Goal: Task Accomplishment & Management: Complete application form

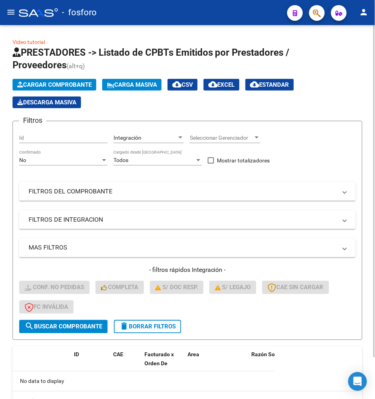
click at [309, 88] on div "Cargar Comprobante Carga Masiva cloud_download CSV cloud_download EXCEL cloud_d…" at bounding box center [188, 93] width 350 height 29
click at [335, 93] on div "Cargar Comprobante Carga Masiva cloud_download CSV cloud_download EXCEL cloud_d…" at bounding box center [188, 93] width 350 height 29
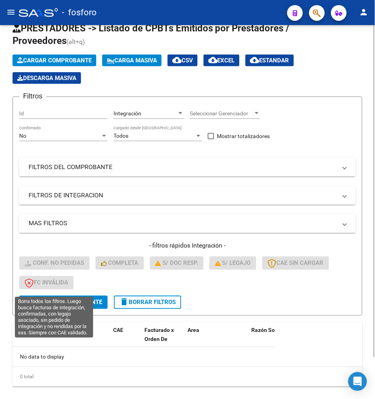
scroll to position [48, 0]
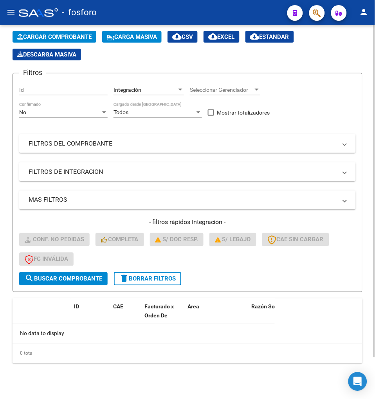
click at [124, 278] on mat-icon "delete" at bounding box center [124, 278] width 9 height 9
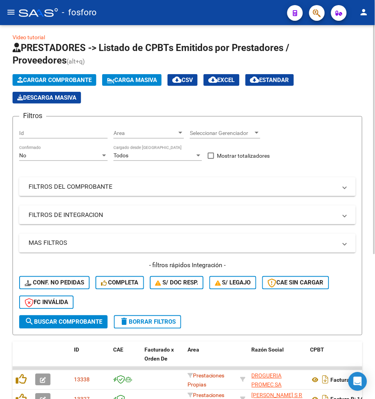
scroll to position [4, 0]
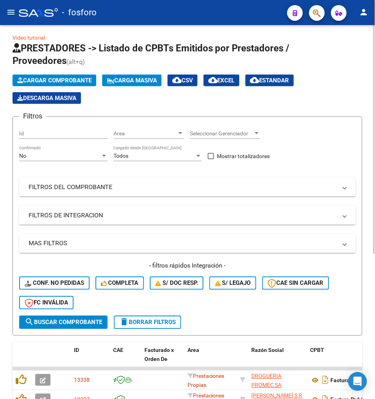
click at [158, 316] on button "delete Borrar Filtros" at bounding box center [147, 322] width 67 height 13
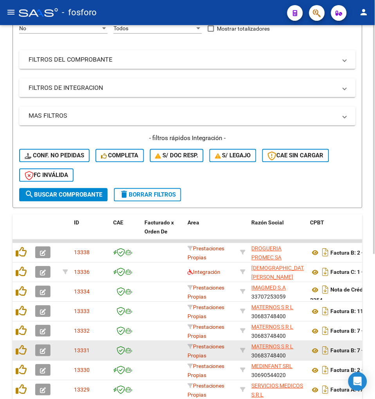
scroll to position [237, 0]
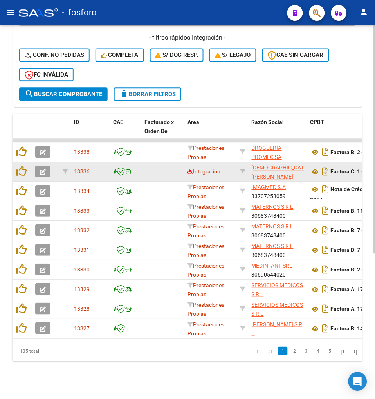
click at [185, 169] on datatable-body-cell "Integración" at bounding box center [211, 171] width 53 height 19
click at [186, 167] on datatable-body-cell "Integración" at bounding box center [211, 171] width 53 height 19
click at [188, 169] on icon at bounding box center [190, 171] width 5 height 5
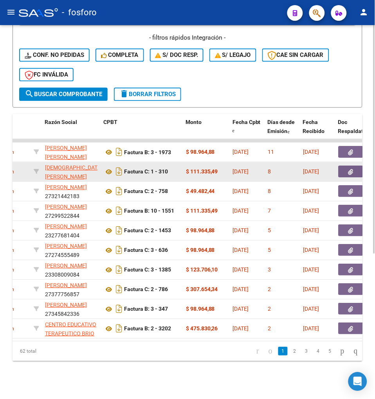
scroll to position [0, 0]
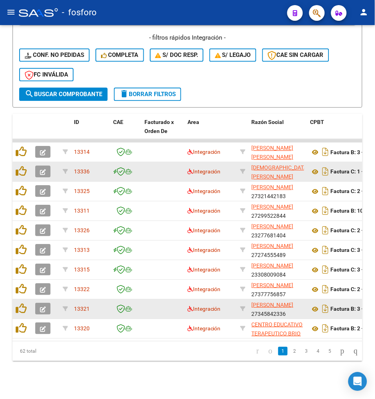
click at [187, 306] on datatable-body-cell "Integración" at bounding box center [211, 308] width 53 height 19
click at [189, 306] on div "Integración" at bounding box center [211, 309] width 47 height 9
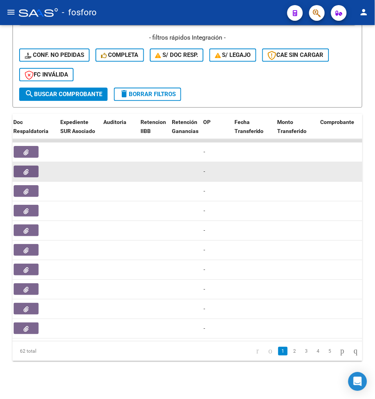
scroll to position [0, 879]
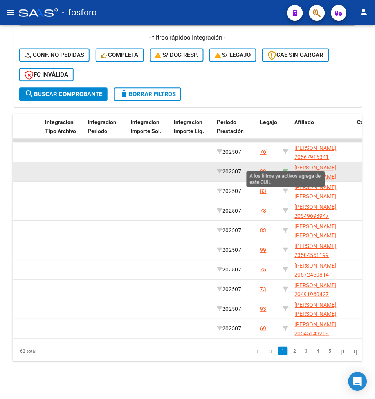
click at [287, 169] on icon at bounding box center [285, 171] width 5 height 5
type input "20558670933"
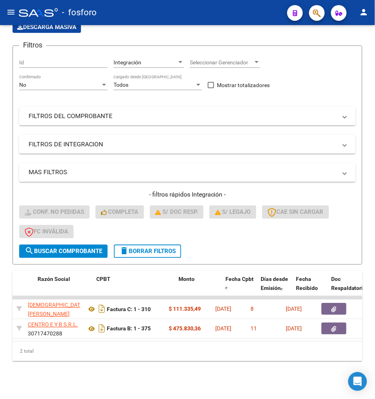
scroll to position [0, 214]
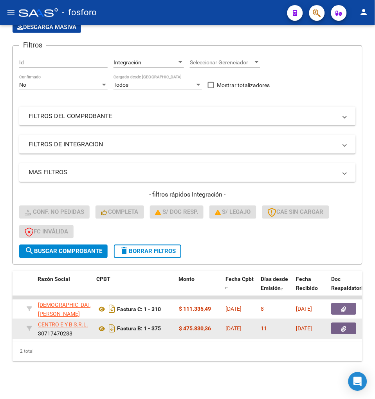
click at [346, 326] on icon "button" at bounding box center [344, 329] width 5 height 6
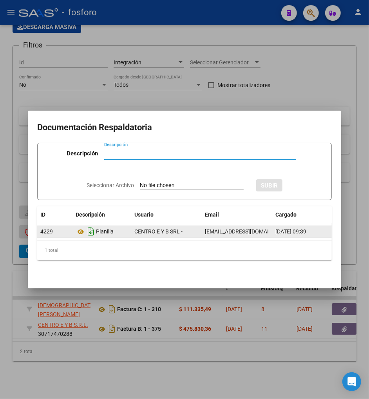
click at [94, 229] on icon "Descargar documento" at bounding box center [91, 231] width 10 height 13
click at [75, 336] on div at bounding box center [184, 199] width 369 height 399
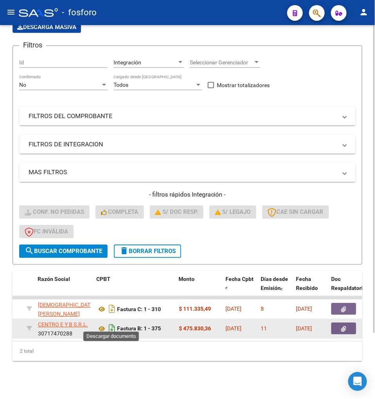
click at [115, 323] on icon "Descargar documento" at bounding box center [112, 328] width 10 height 13
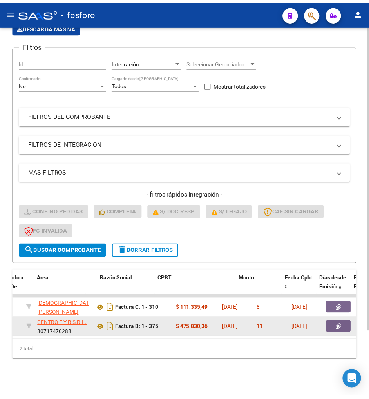
scroll to position [0, 0]
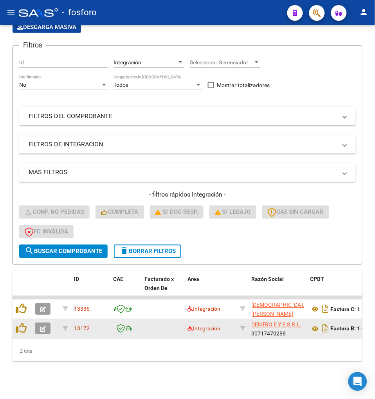
click at [45, 326] on icon "button" at bounding box center [43, 329] width 6 height 6
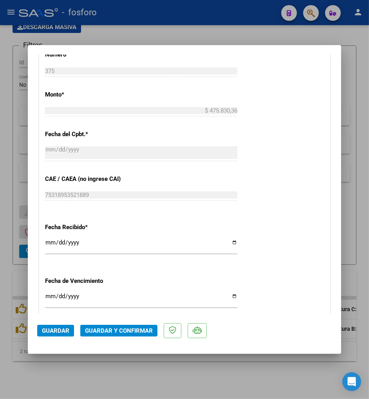
scroll to position [392, 0]
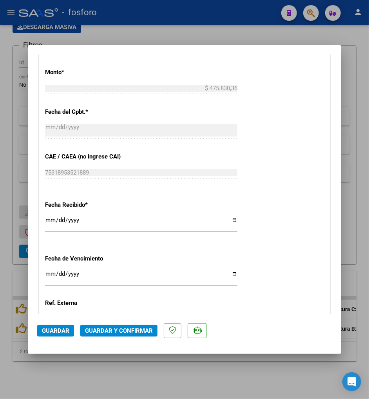
drag, startPoint x: 49, startPoint y: 275, endPoint x: 349, endPoint y: 191, distance: 311.7
click at [50, 274] on input "Ingresar la fecha" at bounding box center [141, 276] width 192 height 13
type input "[DATE]"
click at [293, 176] on div "CUIT * 30-71747028-8 Ingresar CUIT ANALISIS PRESTADOR CENTRO E Y B S.R.L. ARCA …" at bounding box center [184, 62] width 291 height 631
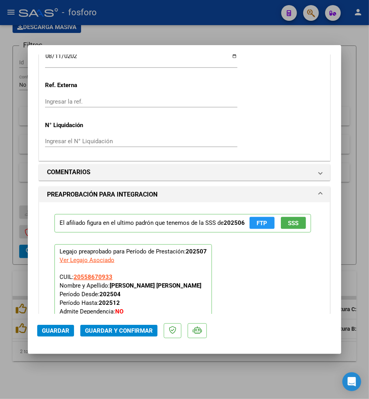
scroll to position [740, 0]
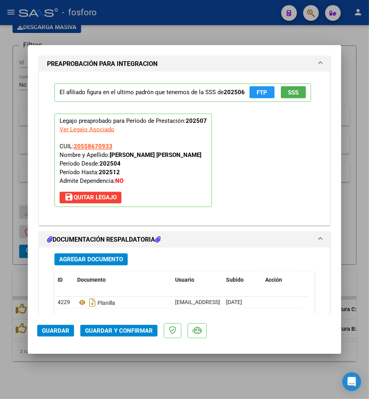
click at [138, 328] on span "Guardar y Confirmar" at bounding box center [119, 330] width 68 height 7
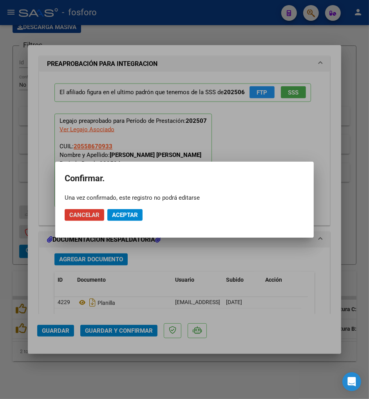
click at [131, 220] on button "Aceptar" at bounding box center [124, 215] width 35 height 12
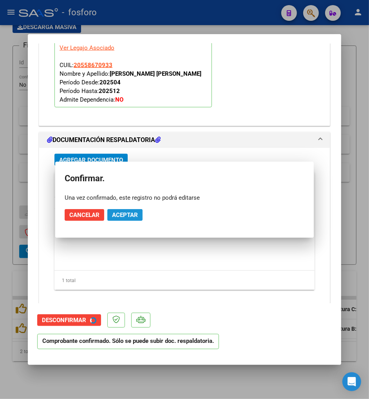
scroll to position [669, 0]
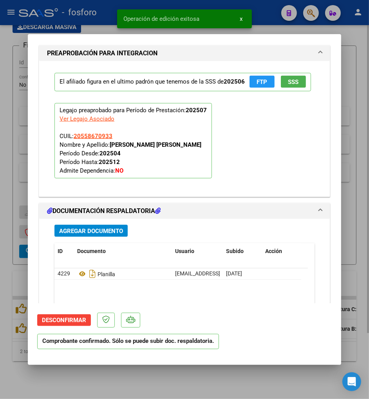
drag, startPoint x: 147, startPoint y: 385, endPoint x: 152, endPoint y: 381, distance: 5.6
click at [148, 385] on div at bounding box center [184, 199] width 369 height 399
type input "$ 0,00"
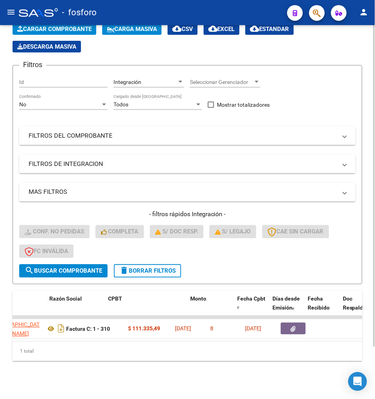
scroll to position [0, 202]
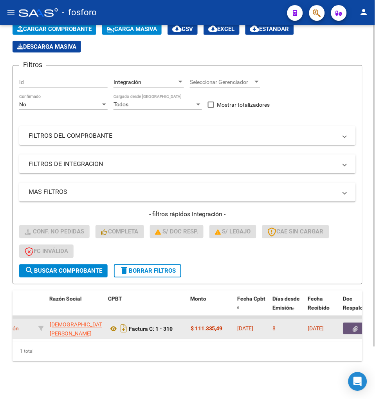
click at [353, 323] on button "button" at bounding box center [356, 329] width 25 height 12
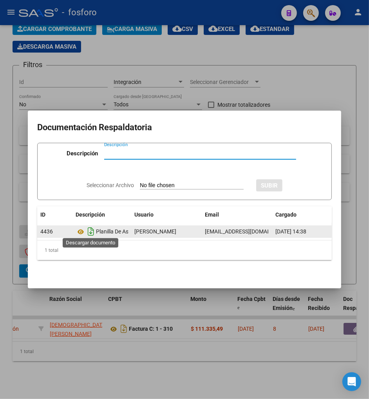
click at [91, 229] on icon "Descargar documento" at bounding box center [91, 231] width 10 height 13
click at [131, 334] on div at bounding box center [184, 199] width 369 height 399
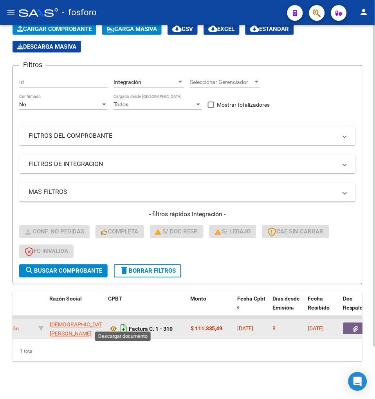
click at [126, 327] on icon "Descargar documento" at bounding box center [124, 328] width 10 height 13
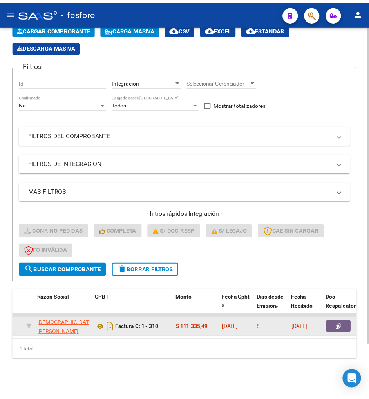
scroll to position [0, 0]
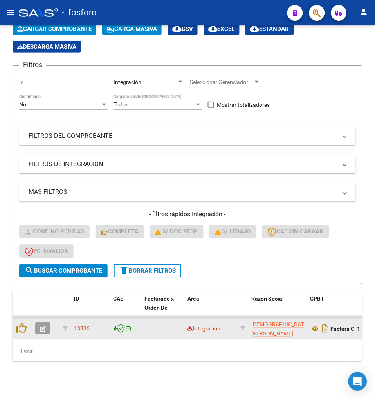
click at [44, 326] on icon "button" at bounding box center [43, 329] width 6 height 6
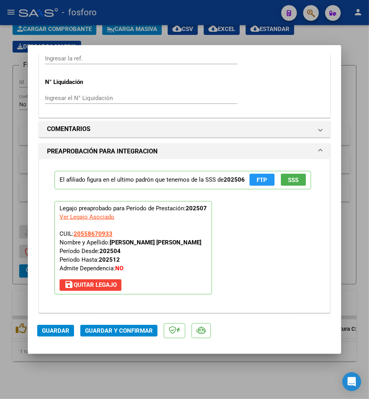
scroll to position [653, 0]
click at [135, 327] on span "Guardar y Confirmar" at bounding box center [119, 330] width 68 height 7
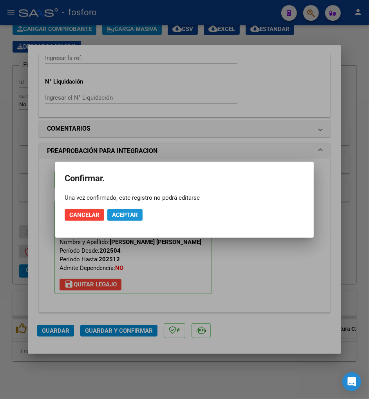
click at [129, 219] on button "Aceptar" at bounding box center [124, 215] width 35 height 12
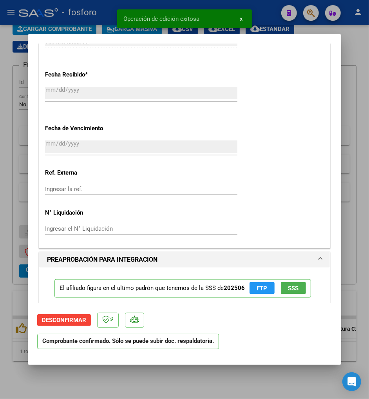
scroll to position [430, 0]
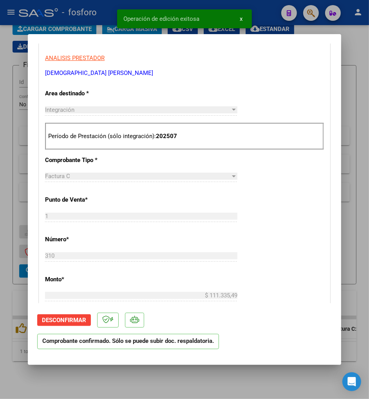
click at [165, 383] on div at bounding box center [184, 199] width 369 height 399
type input "$ 0,00"
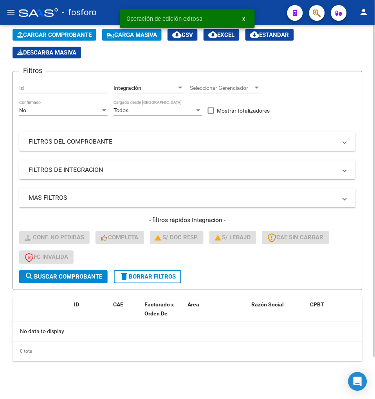
scroll to position [48, 0]
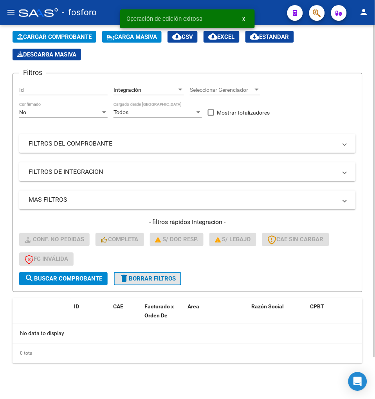
click at [158, 281] on button "delete Borrar Filtros" at bounding box center [147, 278] width 67 height 13
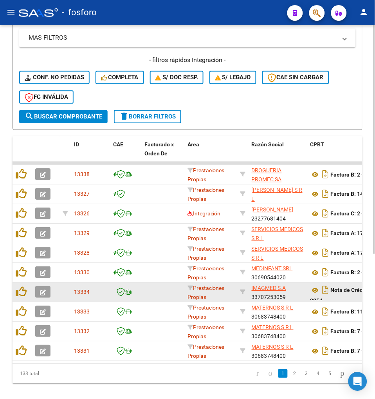
scroll to position [237, 0]
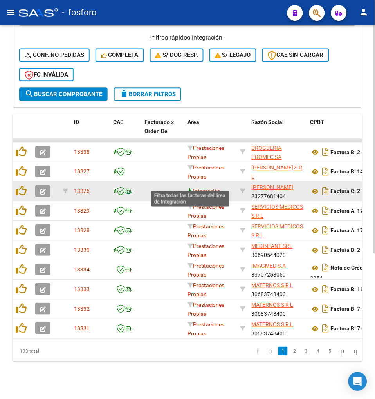
click at [191, 189] on icon at bounding box center [190, 191] width 5 height 5
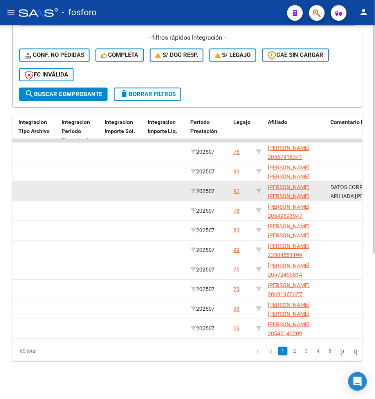
scroll to position [0, 1055]
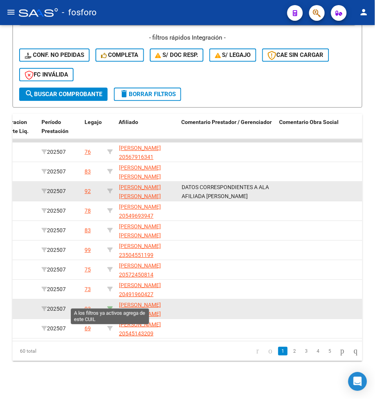
click at [110, 306] on icon at bounding box center [109, 308] width 5 height 5
type input "20531257767"
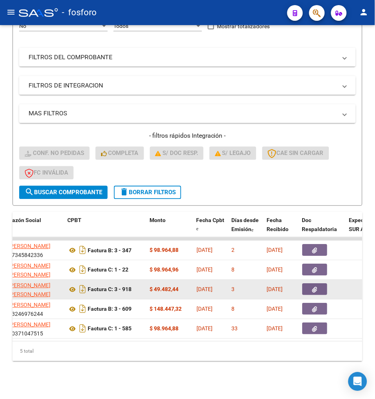
scroll to position [0, 214]
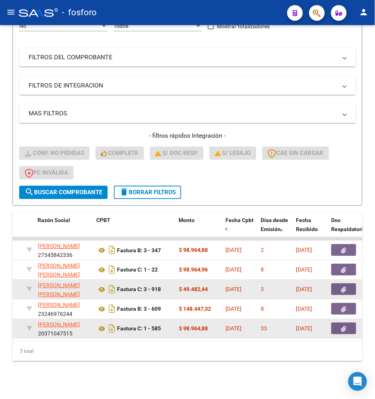
click at [350, 319] on datatable-body-cell at bounding box center [352, 328] width 47 height 19
click at [346, 326] on icon "button" at bounding box center [344, 329] width 5 height 6
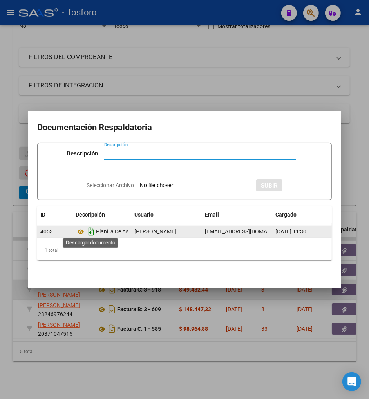
click at [89, 227] on icon "Descargar documento" at bounding box center [91, 231] width 10 height 13
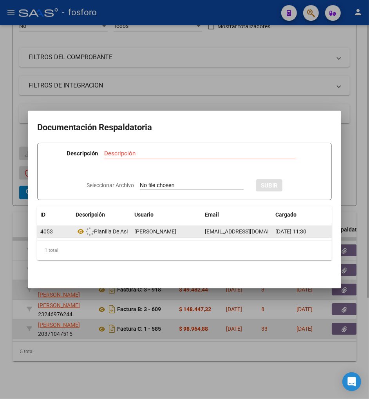
drag, startPoint x: 135, startPoint y: 334, endPoint x: 117, endPoint y: 329, distance: 19.1
click at [131, 332] on div at bounding box center [184, 199] width 369 height 399
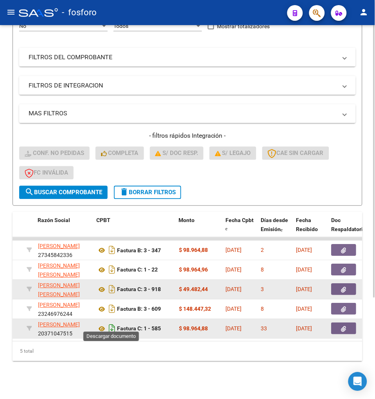
click at [111, 323] on icon "Descargar documento" at bounding box center [112, 328] width 10 height 13
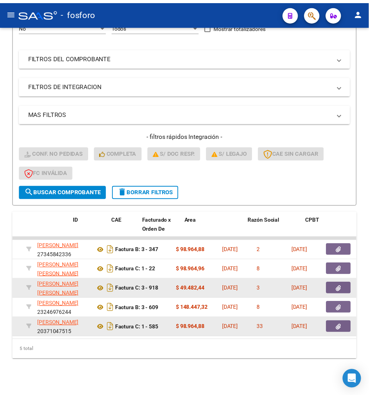
scroll to position [0, 0]
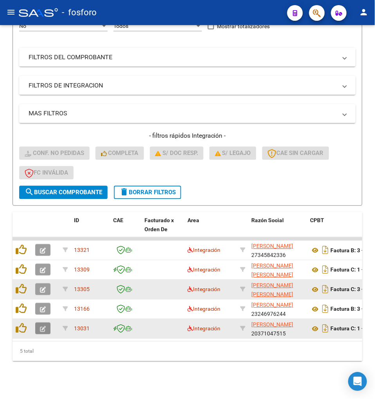
click at [46, 325] on button "button" at bounding box center [42, 329] width 15 height 12
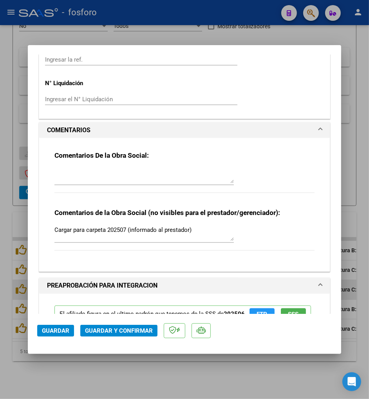
scroll to position [668, 0]
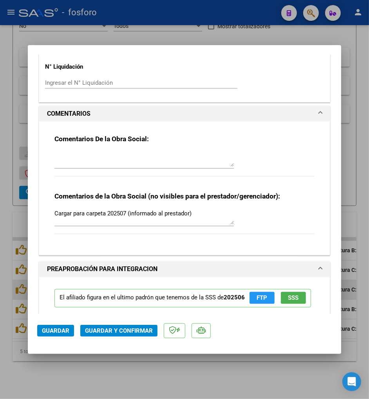
drag, startPoint x: 201, startPoint y: 216, endPoint x: -2, endPoint y: 214, distance: 203.0
click at [0, 214] on html "menu - fosforo person Firma Express Reportes SUR Expedientes Internos Movimient…" at bounding box center [184, 199] width 369 height 399
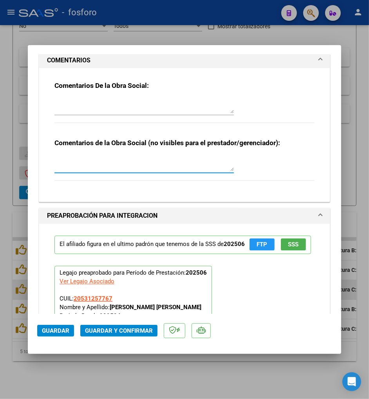
scroll to position [711, 0]
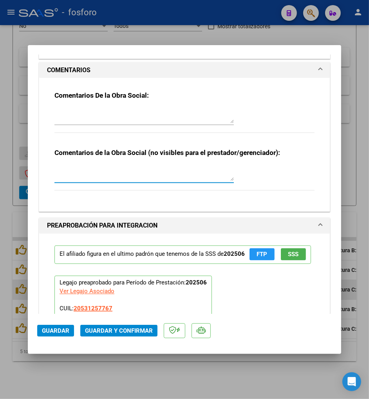
paste textarea "[PERSON_NAME] FACTURA 585"
type textarea "[PERSON_NAME] FACTURA 585"
drag, startPoint x: 170, startPoint y: 172, endPoint x: -2, endPoint y: 167, distance: 172.2
click at [0, 167] on html "menu - fosforo person Firma Express Reportes SUR Expedientes Internos Movimient…" at bounding box center [184, 199] width 369 height 399
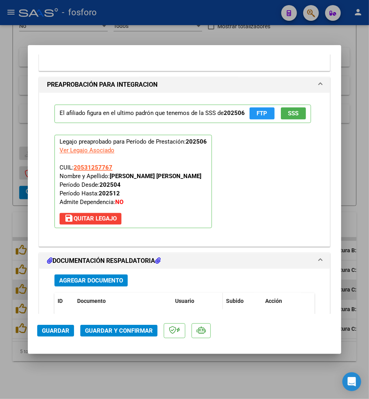
scroll to position [929, 0]
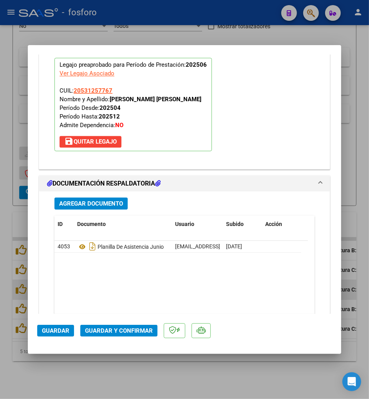
click at [138, 332] on span "Guardar y Confirmar" at bounding box center [119, 330] width 68 height 7
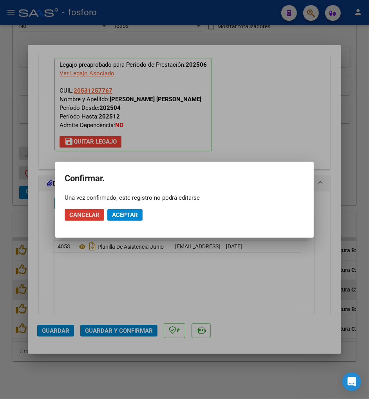
click at [124, 216] on span "Aceptar" at bounding box center [125, 214] width 26 height 7
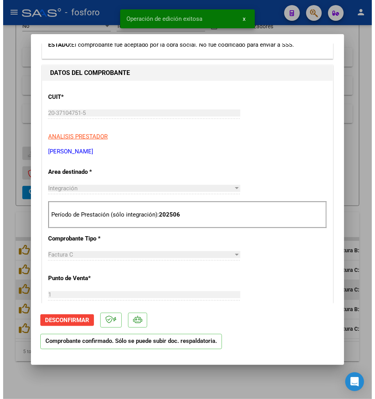
scroll to position [0, 0]
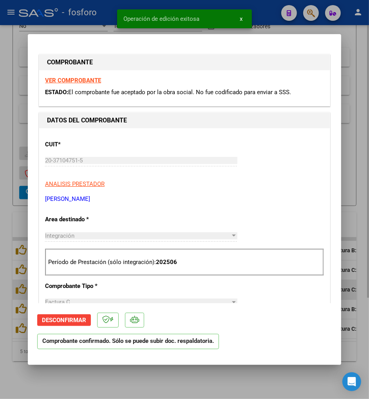
click at [350, 103] on div at bounding box center [184, 199] width 369 height 399
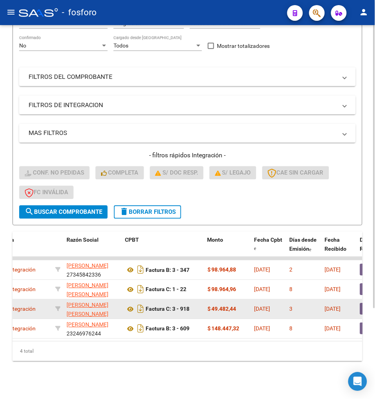
scroll to position [0, 226]
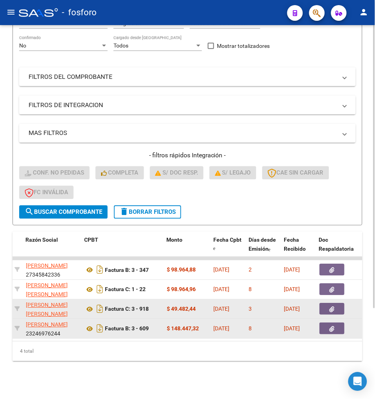
click at [327, 325] on button "button" at bounding box center [332, 329] width 25 height 12
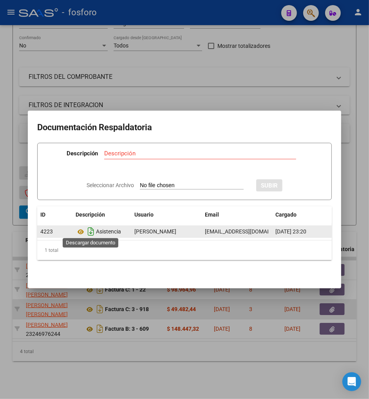
click at [91, 228] on icon "Descargar documento" at bounding box center [91, 231] width 10 height 13
click at [99, 322] on div at bounding box center [184, 199] width 369 height 399
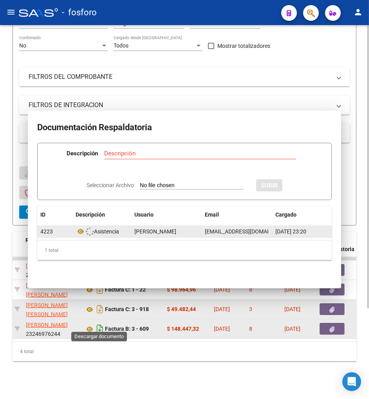
click at [98, 322] on icon "Descargar documento" at bounding box center [100, 328] width 10 height 13
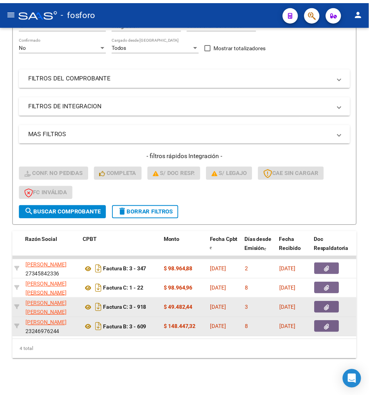
scroll to position [0, 0]
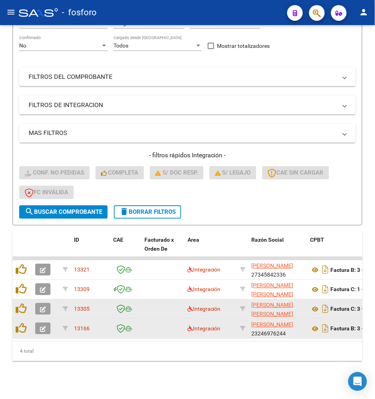
click at [44, 326] on icon "button" at bounding box center [43, 329] width 6 height 6
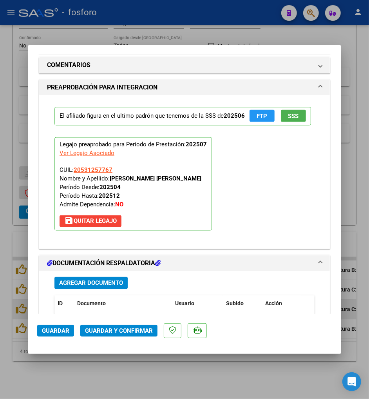
scroll to position [740, 0]
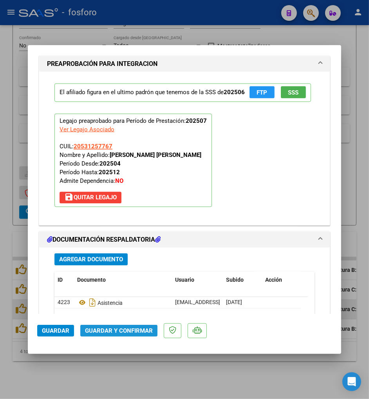
click at [114, 335] on button "Guardar y Confirmar" at bounding box center [118, 331] width 77 height 12
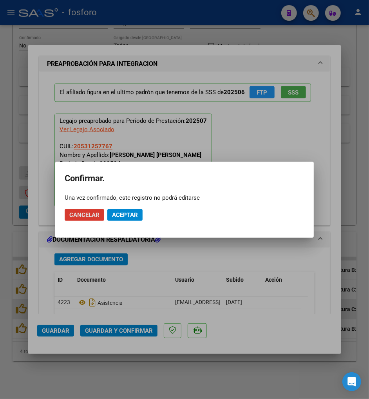
click at [134, 213] on span "Aceptar" at bounding box center [125, 214] width 26 height 7
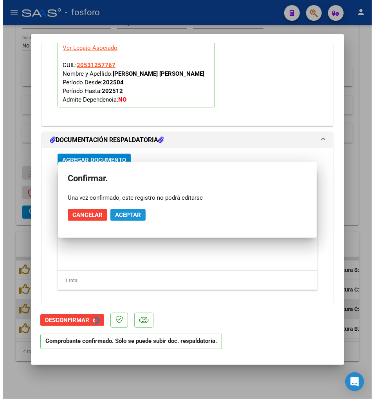
scroll to position [669, 0]
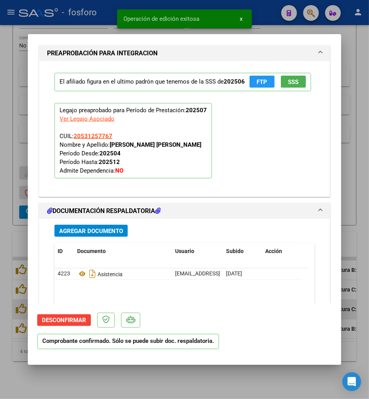
click at [221, 392] on div at bounding box center [184, 199] width 369 height 399
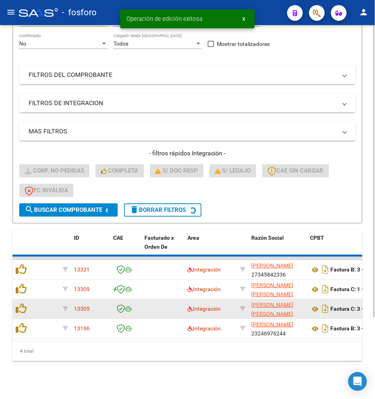
scroll to position [100, 0]
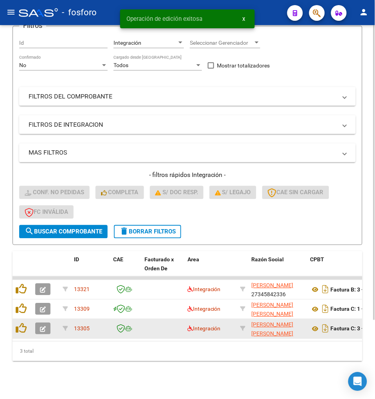
click at [223, 387] on div "Video tutorial PRESTADORES -> Listado de CPBTs Emitidos por Prestadores / Prove…" at bounding box center [187, 164] width 375 height 468
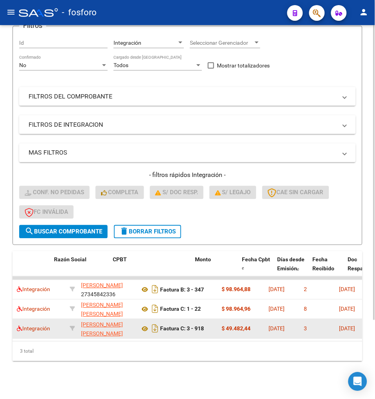
scroll to position [0, 202]
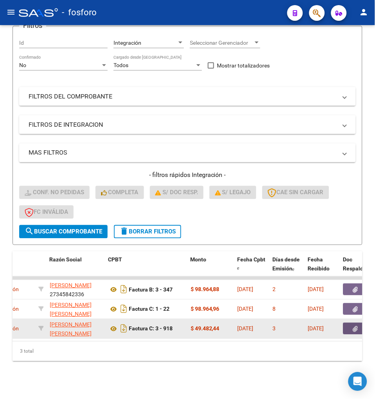
click at [354, 326] on icon "button" at bounding box center [356, 329] width 5 height 6
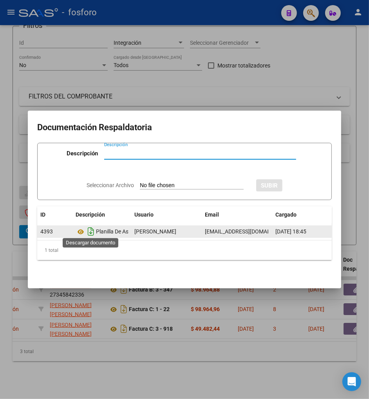
click at [88, 228] on icon "Descargar documento" at bounding box center [91, 231] width 10 height 13
click at [112, 324] on div at bounding box center [184, 199] width 369 height 399
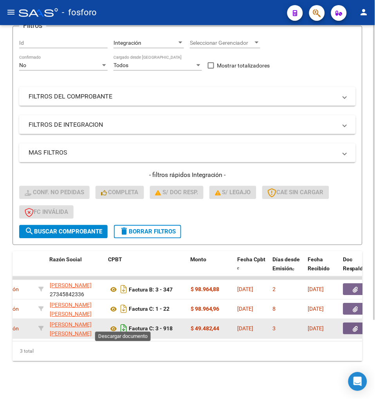
click at [120, 322] on icon "Descargar documento" at bounding box center [124, 328] width 10 height 13
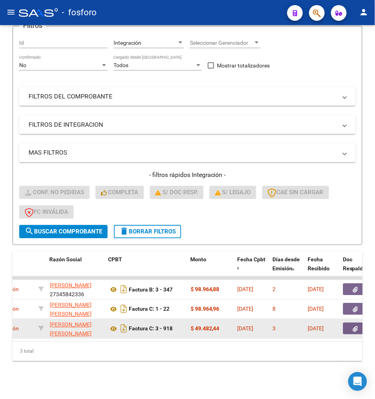
click at [28, 342] on div "3 total" at bounding box center [188, 351] width 350 height 20
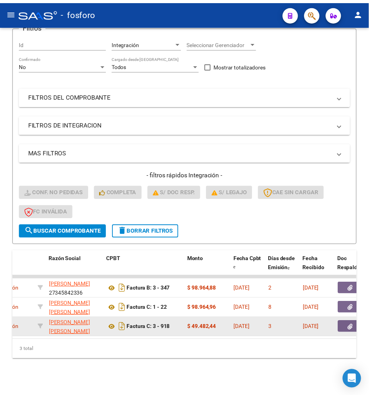
scroll to position [0, 0]
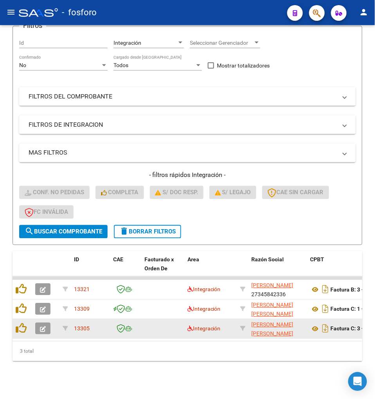
click at [38, 323] on button "button" at bounding box center [42, 329] width 15 height 12
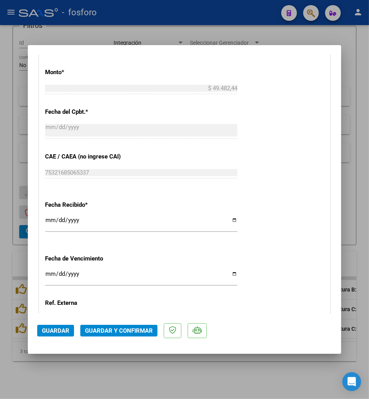
scroll to position [522, 0]
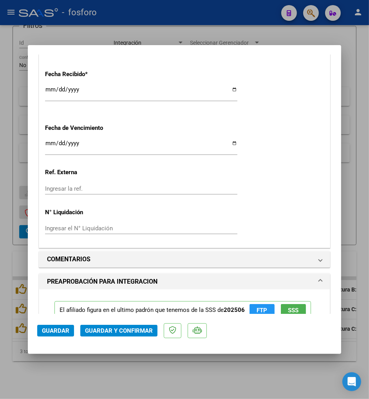
click at [51, 141] on input "Ingresar la fecha" at bounding box center [141, 146] width 192 height 13
type input "[DATE]"
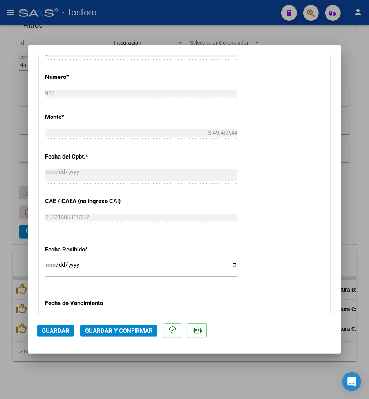
scroll to position [218, 0]
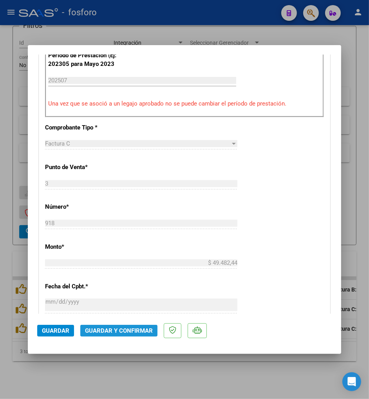
click at [127, 325] on button "Guardar y Confirmar" at bounding box center [118, 331] width 77 height 12
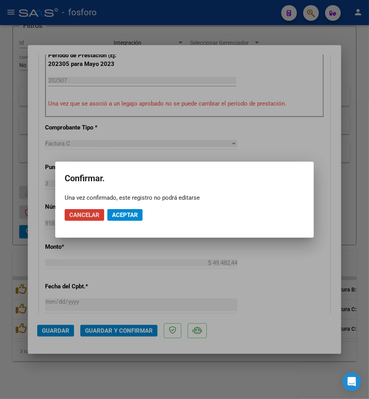
drag, startPoint x: 131, startPoint y: 217, endPoint x: 127, endPoint y: 217, distance: 3.9
click at [127, 217] on span "Aceptar" at bounding box center [125, 214] width 26 height 7
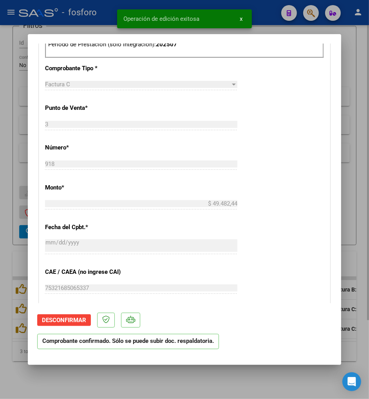
click at [136, 390] on div at bounding box center [184, 199] width 369 height 399
type input "$ 0,00"
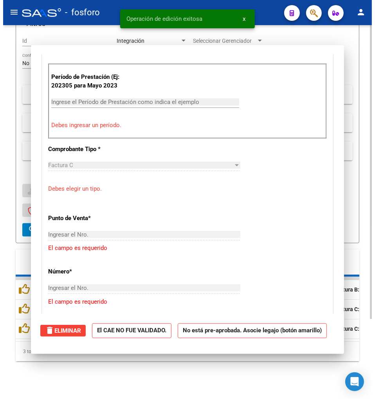
scroll to position [232, 0]
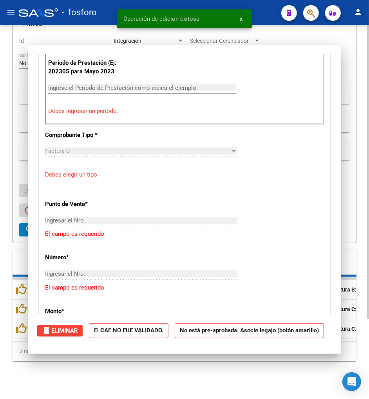
click at [136, 387] on div "Video tutorial PRESTADORES -> Listado de CPBTs Emitidos por Prestadores / Prove…" at bounding box center [184, 163] width 369 height 470
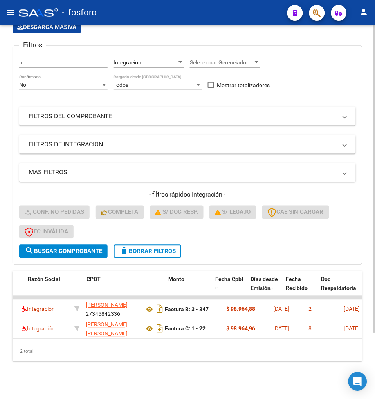
scroll to position [0, 229]
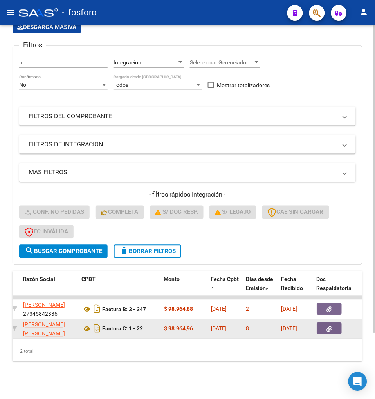
click at [325, 323] on button "button" at bounding box center [329, 329] width 25 height 12
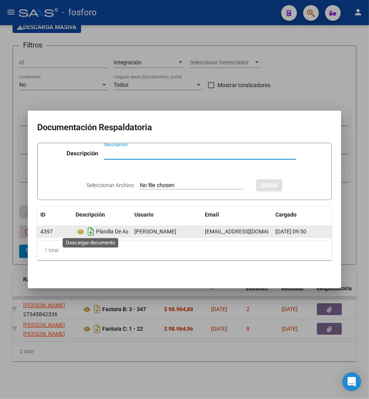
click at [91, 228] on icon "Descargar documento" at bounding box center [91, 231] width 10 height 13
drag, startPoint x: 85, startPoint y: 347, endPoint x: 89, endPoint y: 338, distance: 10.2
click at [85, 345] on div at bounding box center [184, 199] width 369 height 399
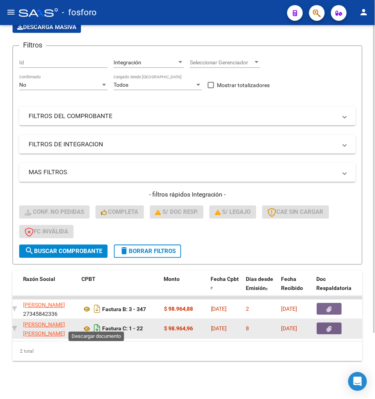
click at [97, 322] on icon "Descargar documento" at bounding box center [97, 328] width 10 height 13
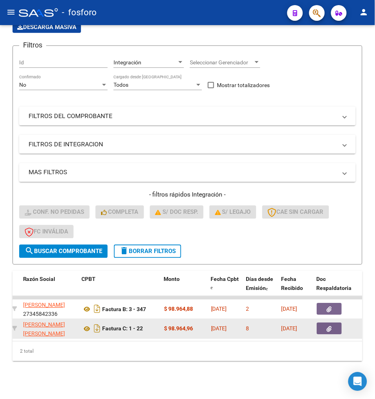
scroll to position [0, 0]
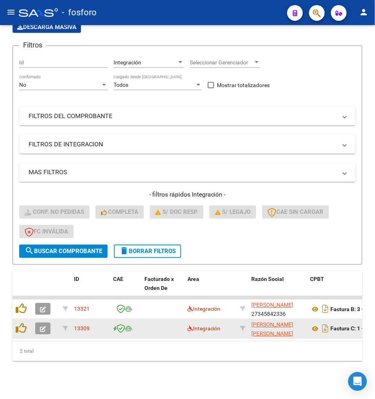
click at [45, 326] on icon "button" at bounding box center [43, 329] width 6 height 6
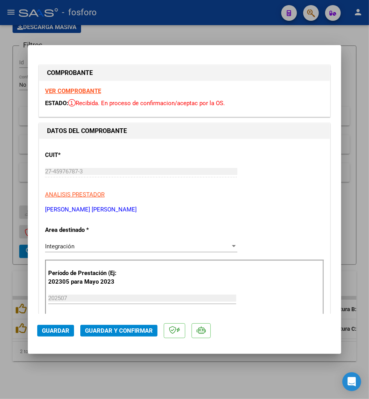
type input "$ 0,00"
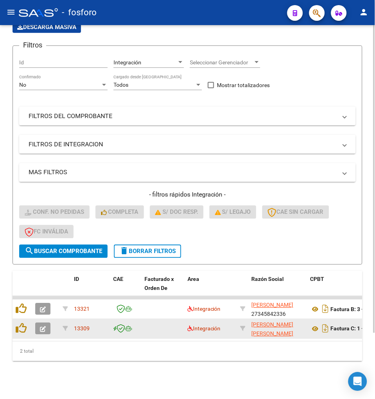
click at [47, 326] on button "button" at bounding box center [42, 329] width 15 height 12
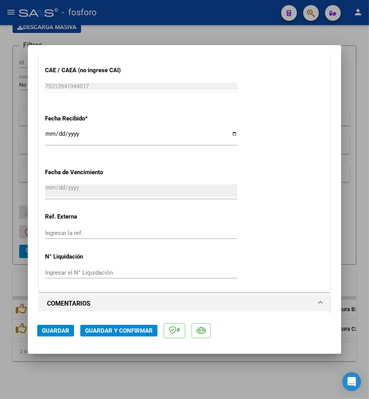
scroll to position [479, 0]
click at [141, 331] on span "Guardar y Confirmar" at bounding box center [119, 330] width 68 height 7
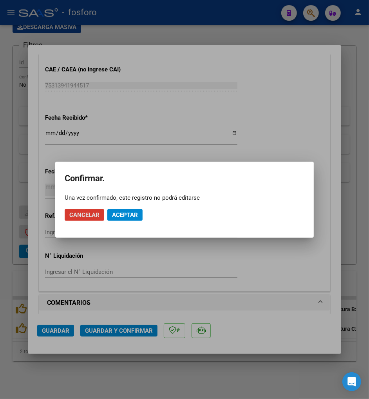
click at [114, 211] on span "Aceptar" at bounding box center [125, 214] width 26 height 7
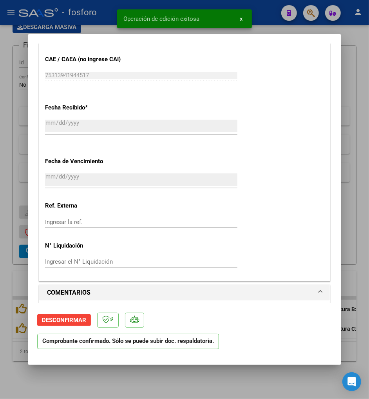
click at [148, 370] on div at bounding box center [184, 199] width 369 height 399
type input "$ 0,00"
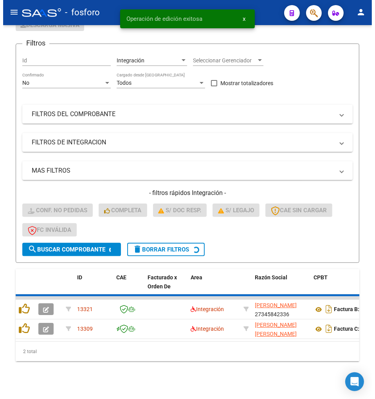
scroll to position [60, 0]
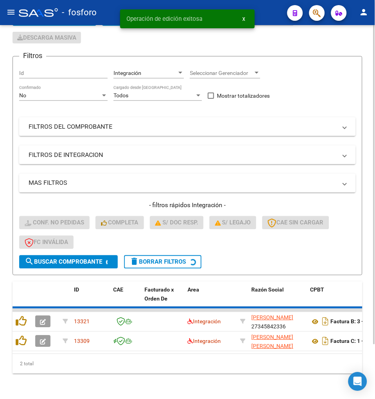
click at [158, 369] on div "Video tutorial PRESTADORES -> Listado de CPBTs Emitidos por Prestadores / Prove…" at bounding box center [187, 185] width 375 height 451
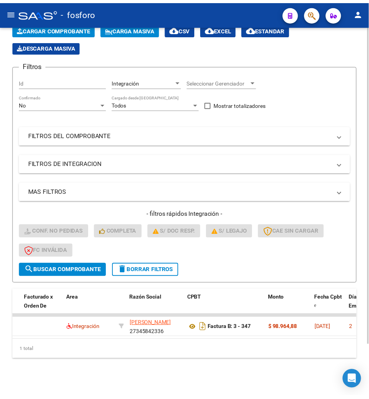
scroll to position [0, 130]
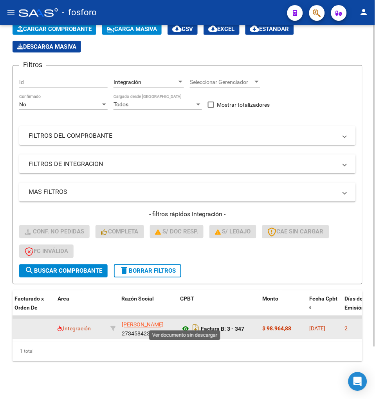
click at [182, 324] on icon at bounding box center [186, 328] width 10 height 9
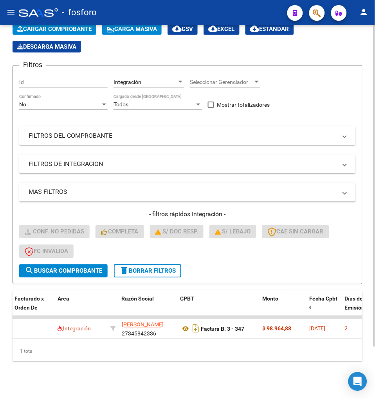
click at [294, 107] on div "Filtros Id Integración Area Seleccionar Gerenciador Seleccionar Gerenciador No …" at bounding box center [187, 168] width 337 height 192
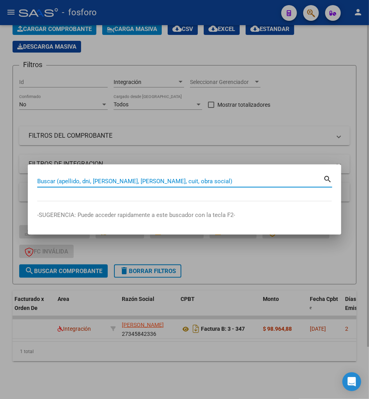
paste input "27345842336"
type input "27345842336"
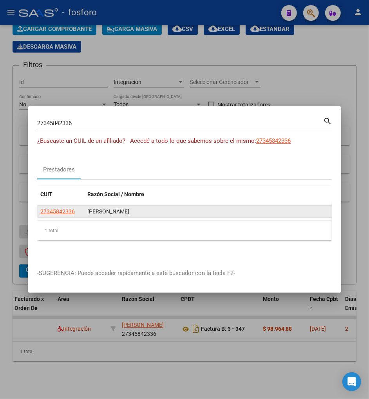
click at [73, 207] on app-link-go-to "27345842336" at bounding box center [57, 211] width 34 height 9
click at [71, 209] on span "27345842336" at bounding box center [57, 211] width 34 height 6
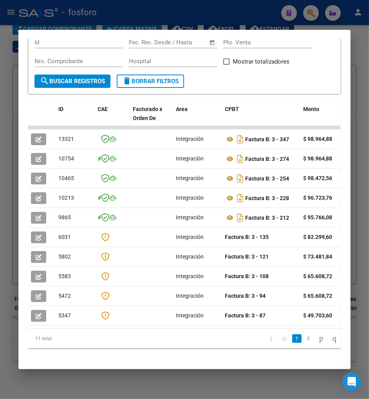
scroll to position [0, 40]
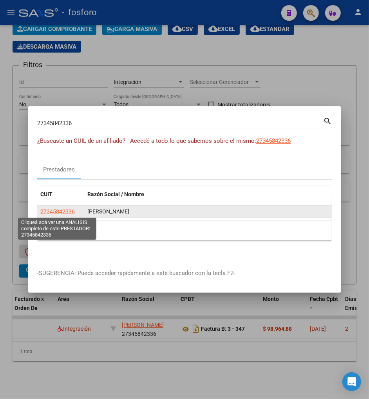
click at [64, 212] on span "27345842336" at bounding box center [57, 211] width 34 height 6
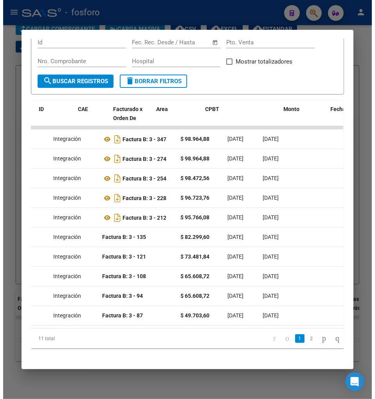
scroll to position [0, 2]
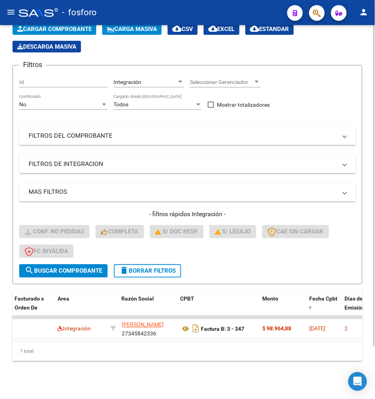
drag, startPoint x: 105, startPoint y: 341, endPoint x: 118, endPoint y: 341, distance: 12.9
click at [118, 341] on div "ID CAE Facturado x Orden De Area Razón Social CPBT Monto Fecha Cpbt Días desde …" at bounding box center [188, 325] width 350 height 71
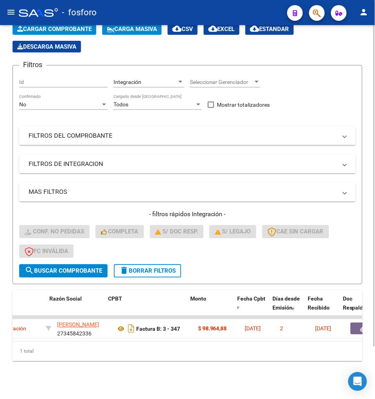
scroll to position [0, 205]
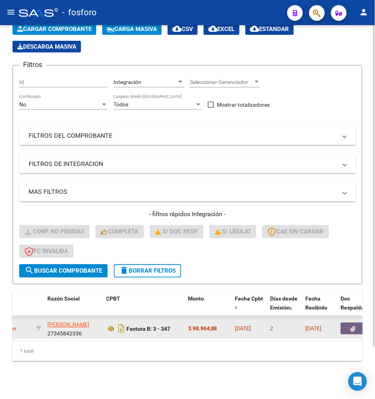
click at [352, 326] on icon "button" at bounding box center [354, 329] width 5 height 6
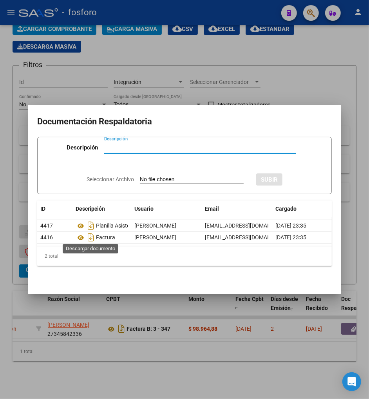
drag, startPoint x: 88, startPoint y: 234, endPoint x: 90, endPoint y: 215, distance: 19.3
click at [89, 231] on icon "Descargar documento" at bounding box center [91, 237] width 10 height 13
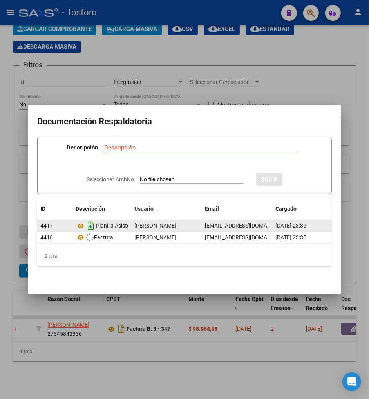
drag, startPoint x: 90, startPoint y: 215, endPoint x: 87, endPoint y: 227, distance: 12.1
click at [88, 223] on div "ID Descripción Usuario Email Cargado Accion 4417 Planilla Asistencia [PERSON_NA…" at bounding box center [184, 233] width 295 height 66
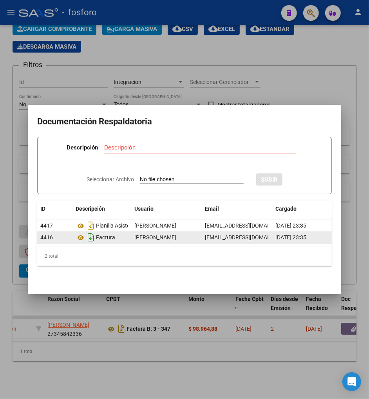
click at [89, 221] on icon "Descargar documento" at bounding box center [91, 225] width 10 height 13
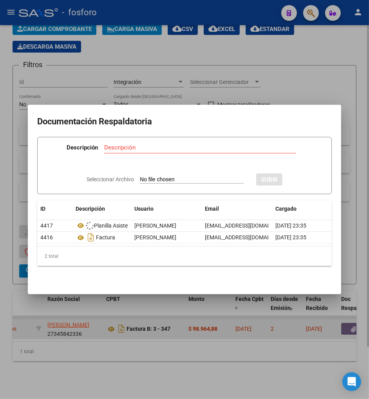
drag, startPoint x: 83, startPoint y: 305, endPoint x: 87, endPoint y: 324, distance: 20.1
click at [83, 305] on div at bounding box center [184, 199] width 369 height 399
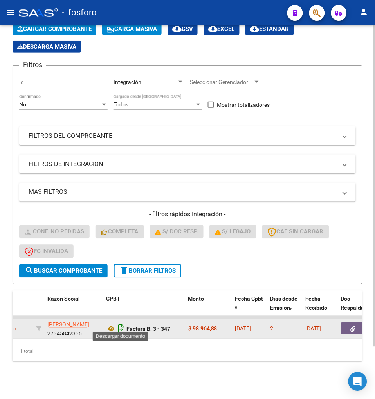
drag, startPoint x: 120, startPoint y: 322, endPoint x: 159, endPoint y: 250, distance: 81.9
click at [120, 322] on icon "Descargar documento" at bounding box center [121, 328] width 10 height 13
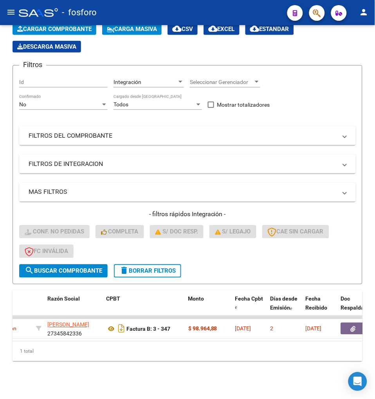
drag, startPoint x: 90, startPoint y: 330, endPoint x: 90, endPoint y: 336, distance: 6.3
click at [89, 329] on app-link-go-to "[PERSON_NAME]" at bounding box center [68, 324] width 42 height 9
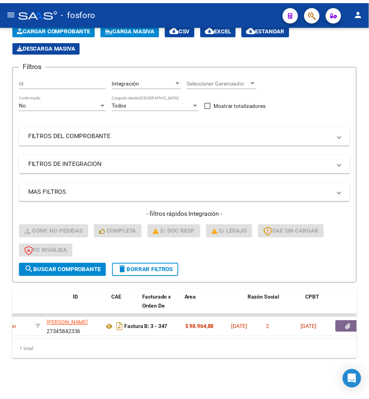
scroll to position [0, 0]
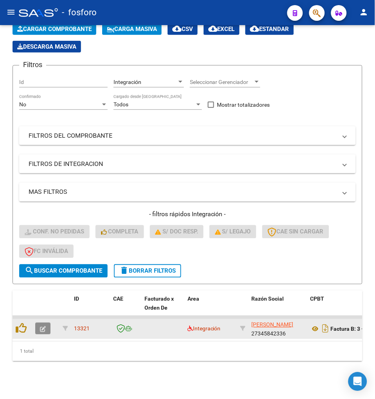
click at [40, 326] on icon "button" at bounding box center [43, 329] width 6 height 6
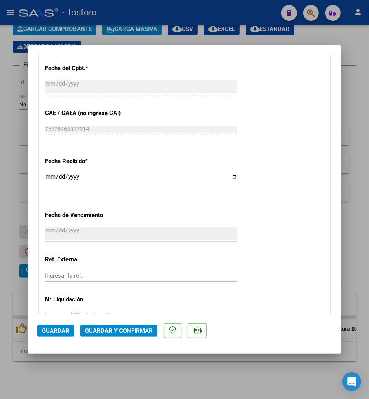
drag, startPoint x: 60, startPoint y: 237, endPoint x: 122, endPoint y: 223, distance: 63.5
click at [60, 236] on input "[DATE]" at bounding box center [141, 233] width 192 height 13
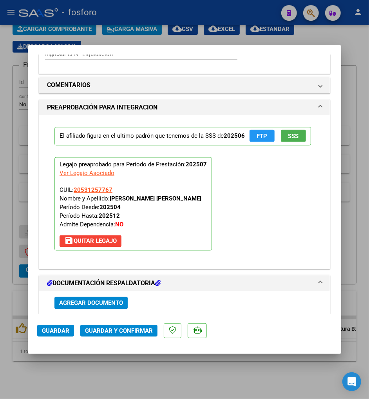
drag, startPoint x: 275, startPoint y: 216, endPoint x: 246, endPoint y: 233, distance: 33.5
click at [274, 217] on div "El afiliado figura en el ultimo padrón que tenemos de la SSS de 202506 FTP SSS …" at bounding box center [185, 188] width 272 height 147
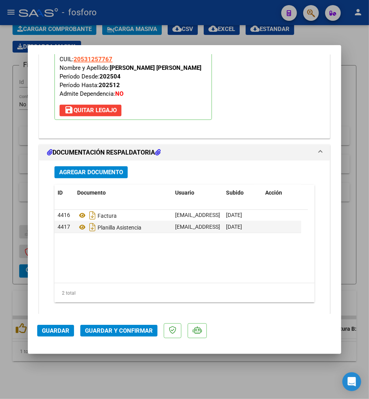
scroll to position [827, 0]
click at [119, 324] on mat-dialog-actions "Guardar Guardar y Confirmar" at bounding box center [184, 329] width 295 height 31
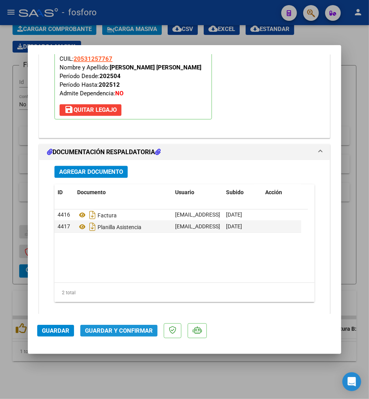
click at [121, 328] on span "Guardar y Confirmar" at bounding box center [119, 330] width 68 height 7
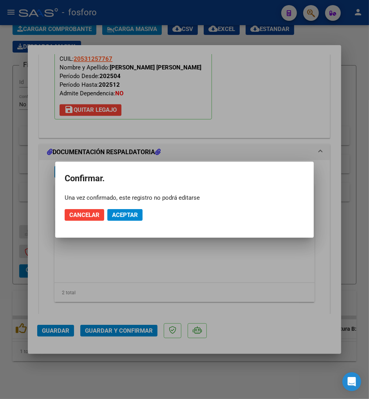
click at [195, 203] on mat-dialog-actions "Cancelar Aceptar" at bounding box center [185, 214] width 240 height 27
drag, startPoint x: 153, startPoint y: 205, endPoint x: 116, endPoint y: 216, distance: 38.1
click at [116, 216] on span "Aceptar" at bounding box center [125, 214] width 26 height 7
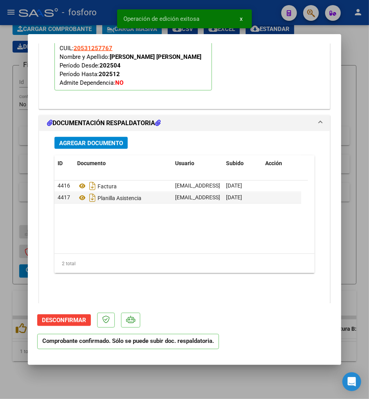
click at [179, 377] on div at bounding box center [184, 199] width 369 height 399
type input "$ 0,00"
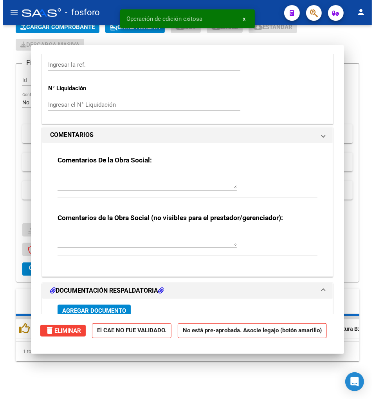
scroll to position [768, 0]
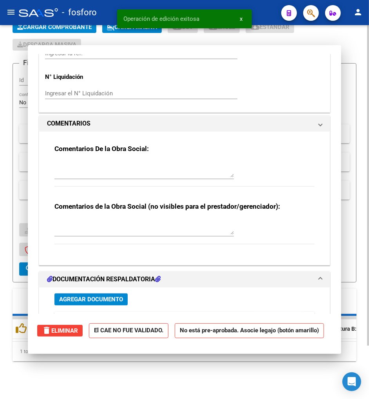
drag, startPoint x: 179, startPoint y: 377, endPoint x: 187, endPoint y: 360, distance: 19.5
click at [180, 377] on div "Video tutorial PRESTADORES -> Listado de CPBTs Emitidos por Prestadores / Prove…" at bounding box center [184, 182] width 369 height 431
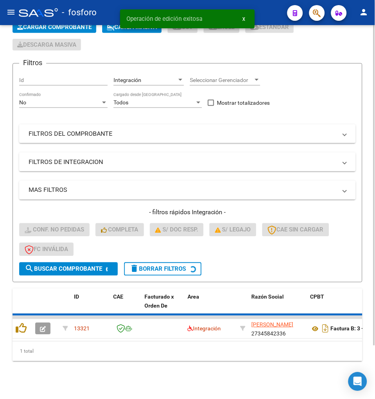
scroll to position [48, 0]
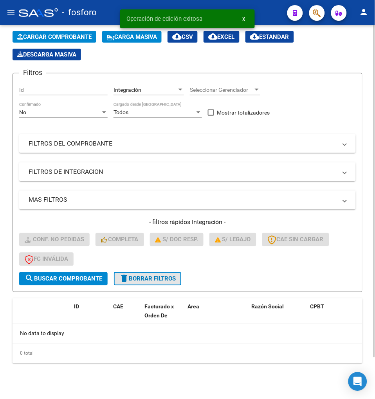
click at [150, 281] on button "delete Borrar Filtros" at bounding box center [147, 278] width 67 height 13
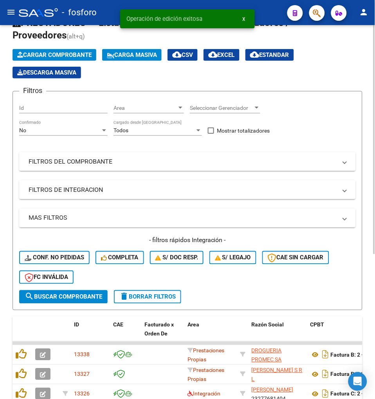
scroll to position [237, 0]
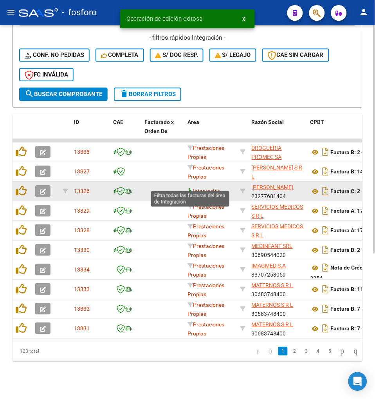
click at [189, 189] on icon at bounding box center [190, 191] width 5 height 5
